Goal: Check status

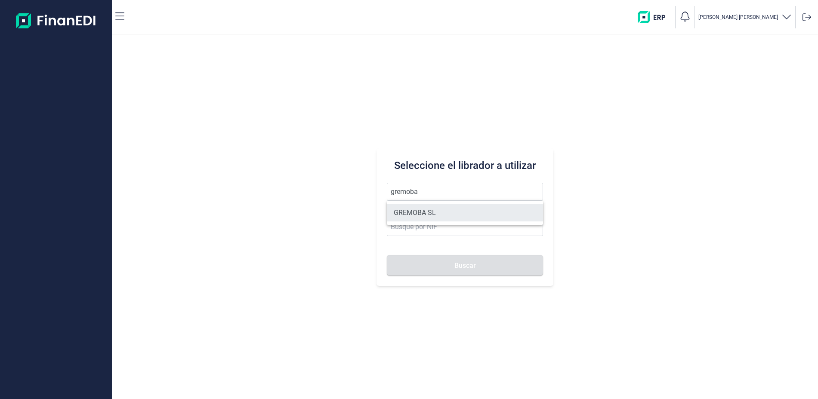
click at [436, 217] on li "GREMOBA SL" at bounding box center [465, 212] width 156 height 17
type input "GREMOBA SL"
type input "B79863148"
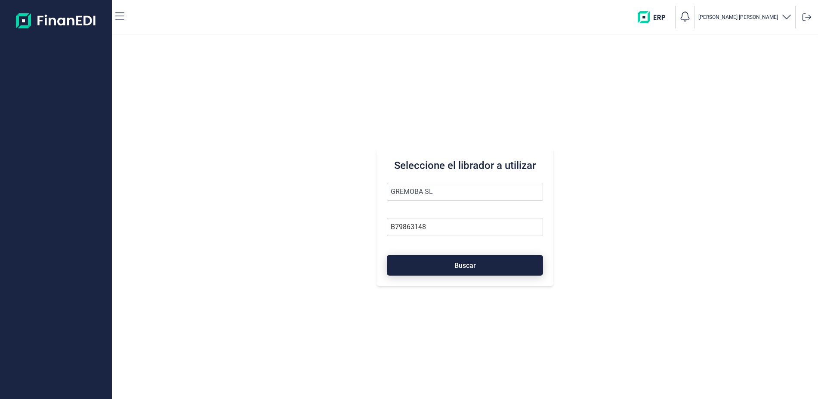
click at [463, 266] on span "Buscar" at bounding box center [465, 266] width 22 height 6
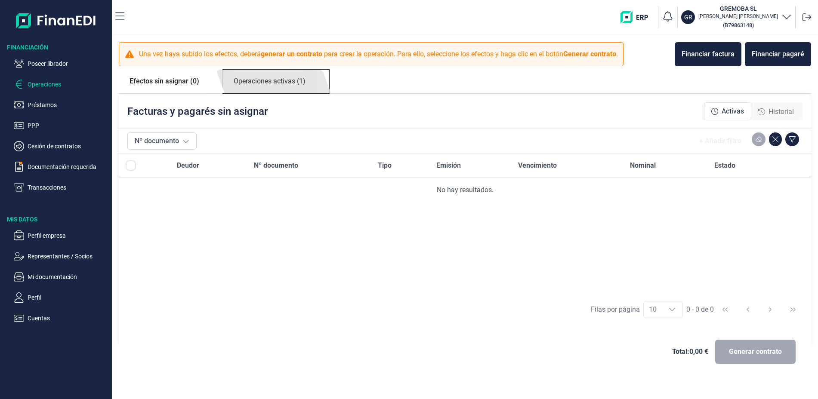
click at [272, 80] on link "Operaciones activas (1)" at bounding box center [269, 82] width 93 height 24
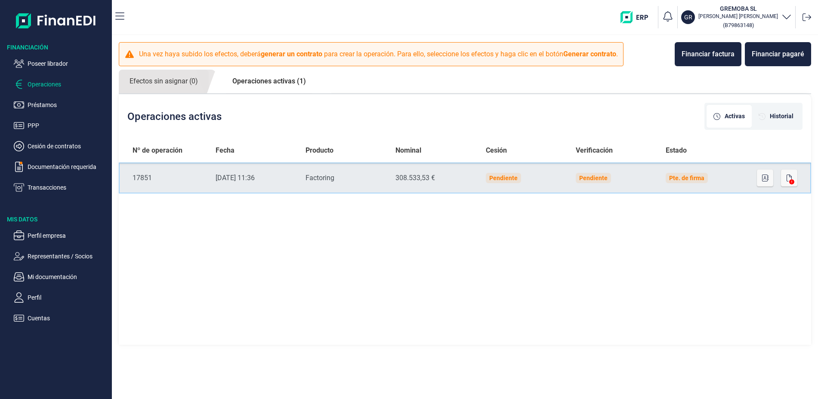
click at [257, 180] on div "[DATE] 11:36" at bounding box center [254, 178] width 76 height 10
